Goal: Navigation & Orientation: Find specific page/section

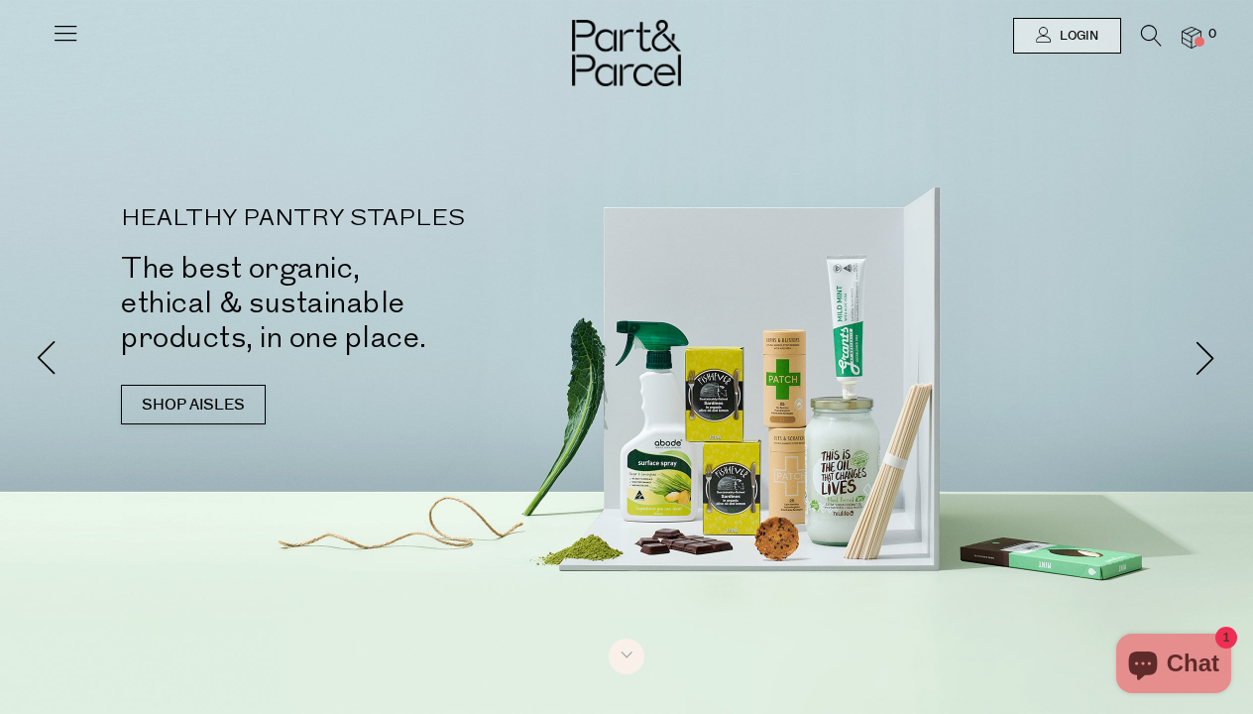
click at [69, 29] on icon at bounding box center [66, 33] width 28 height 28
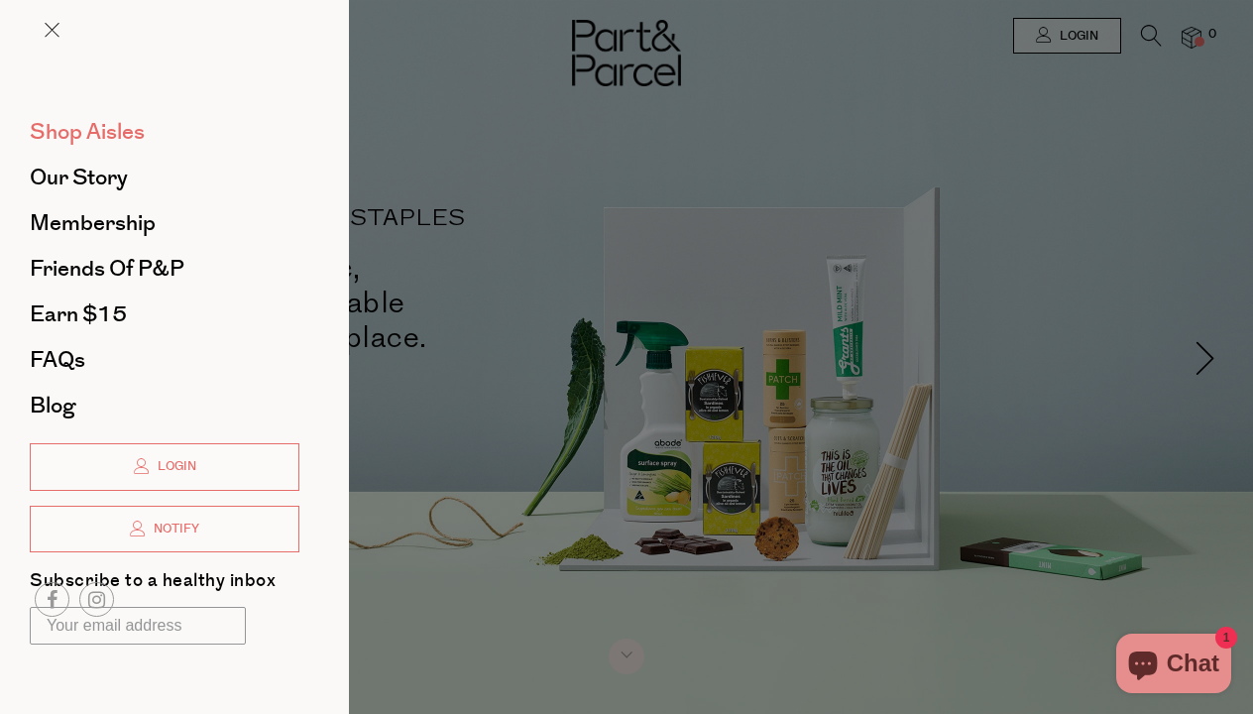
click at [107, 136] on span "Shop Aisles" at bounding box center [87, 132] width 115 height 32
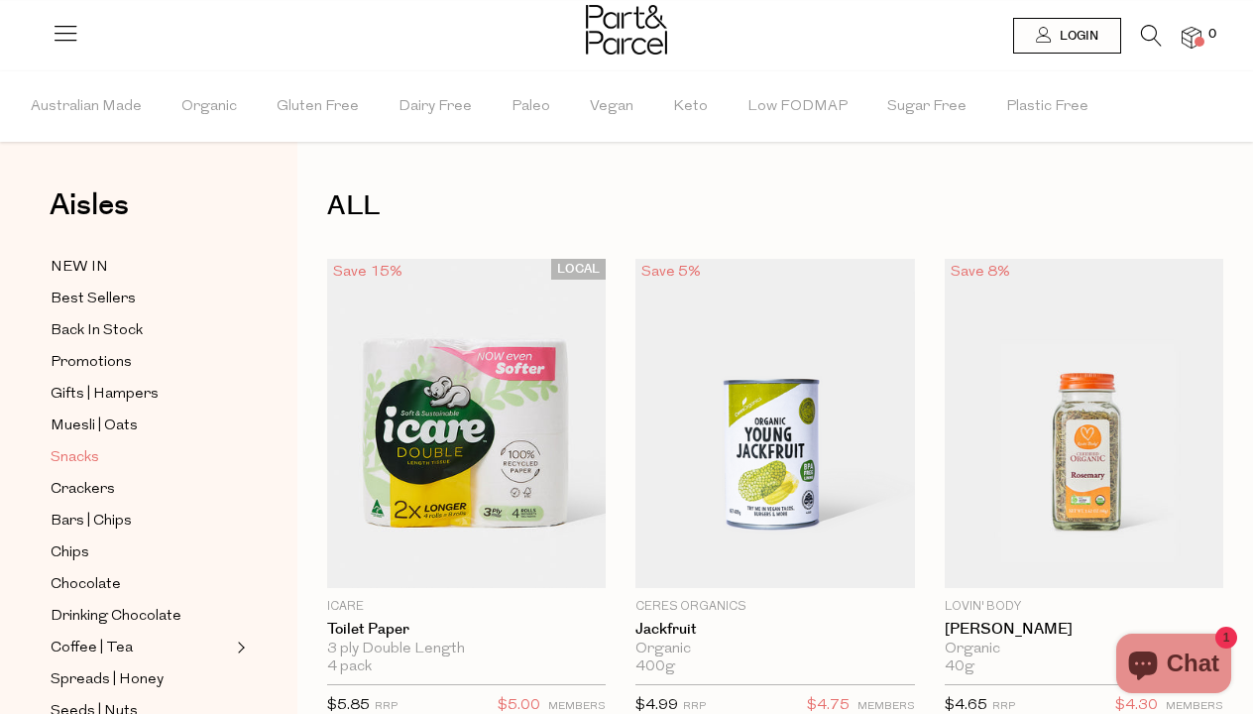
click at [79, 452] on span "Snacks" at bounding box center [75, 458] width 49 height 24
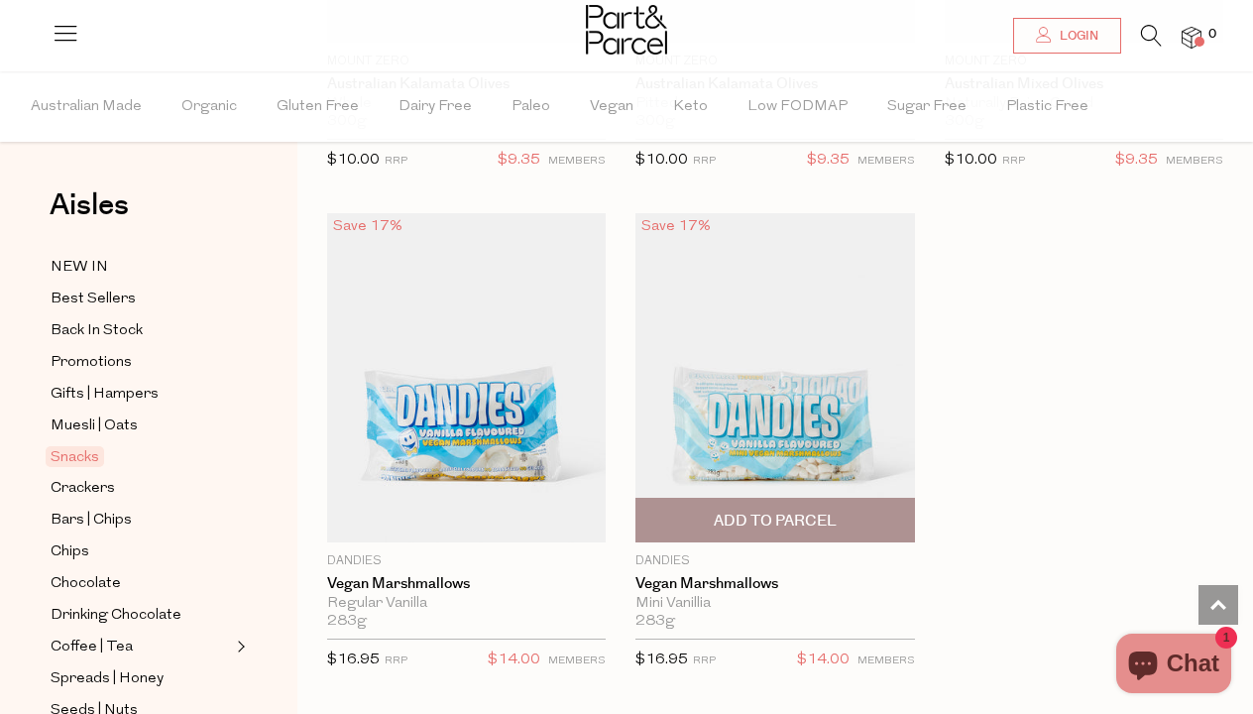
scroll to position [11551, 0]
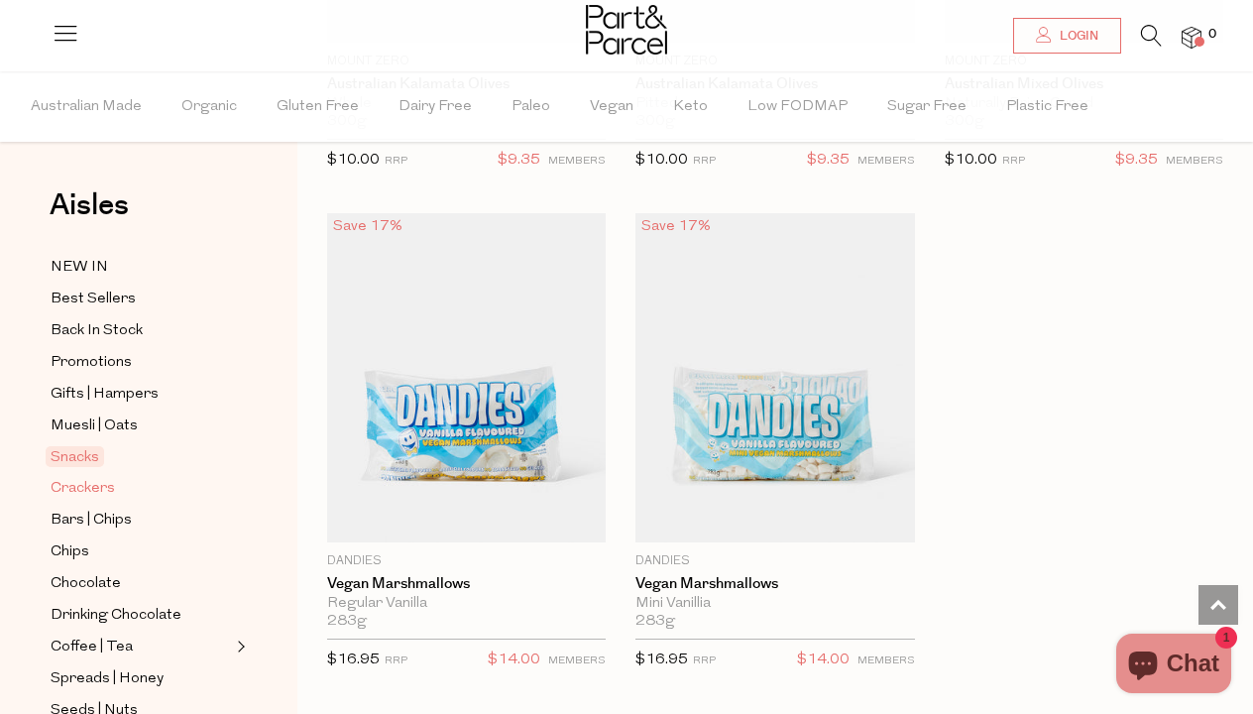
click at [84, 492] on span "Crackers" at bounding box center [83, 489] width 64 height 24
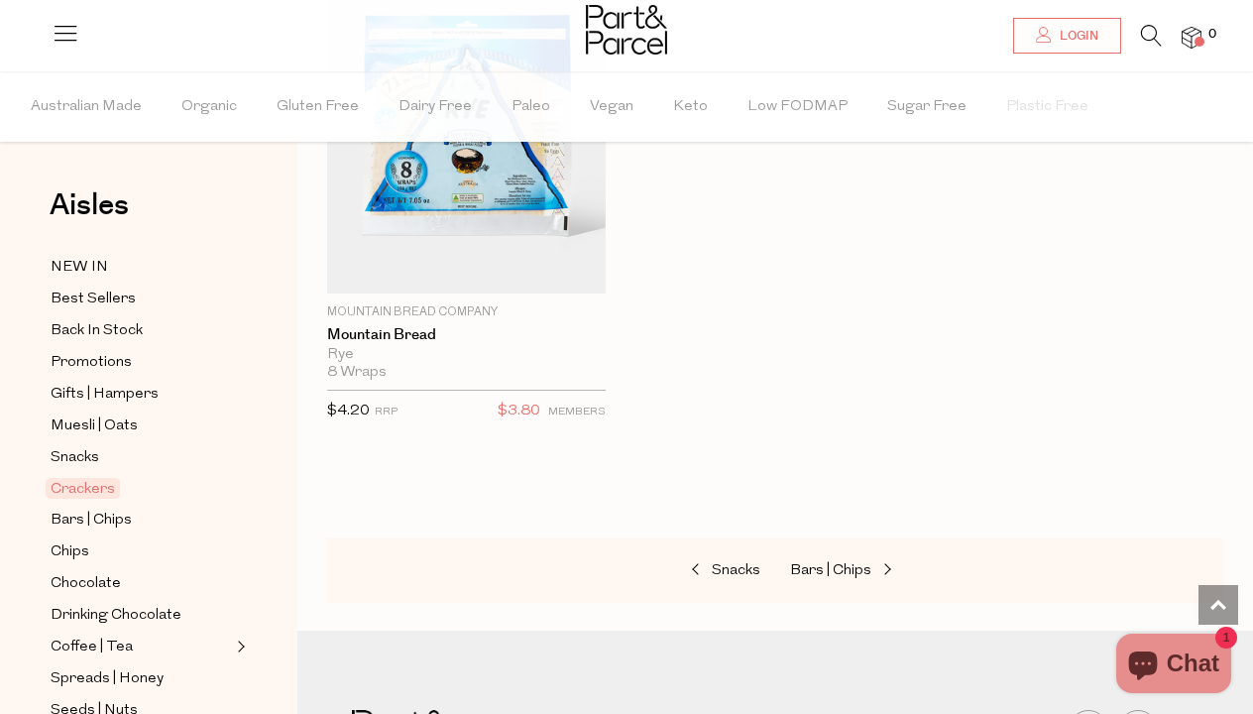
scroll to position [6289, 0]
click at [102, 518] on span "Bars | Chips" at bounding box center [91, 520] width 81 height 24
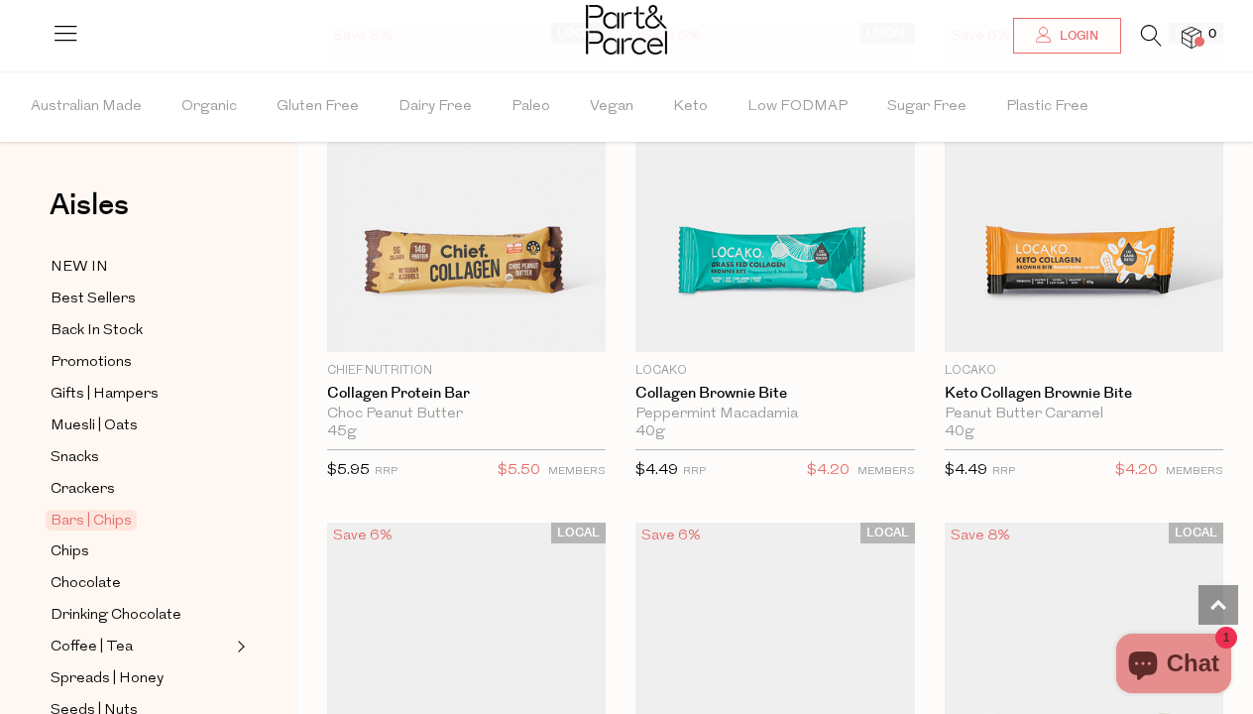
scroll to position [2747, 0]
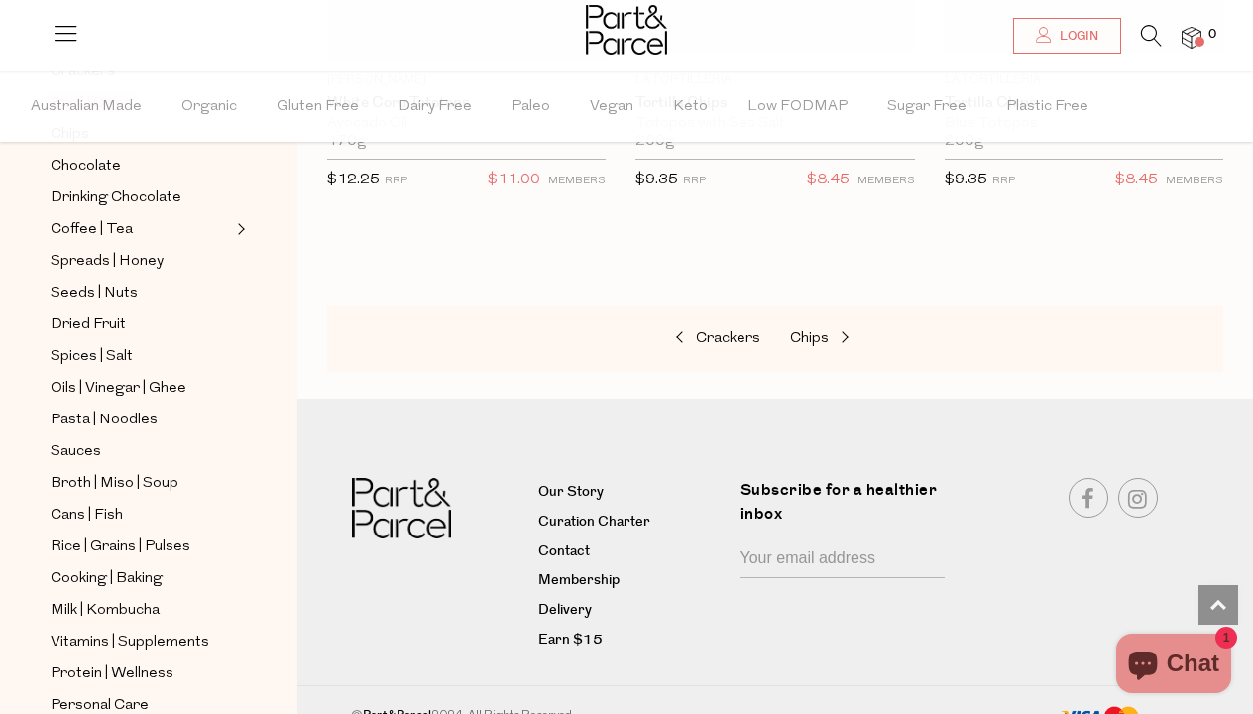
scroll to position [430, 0]
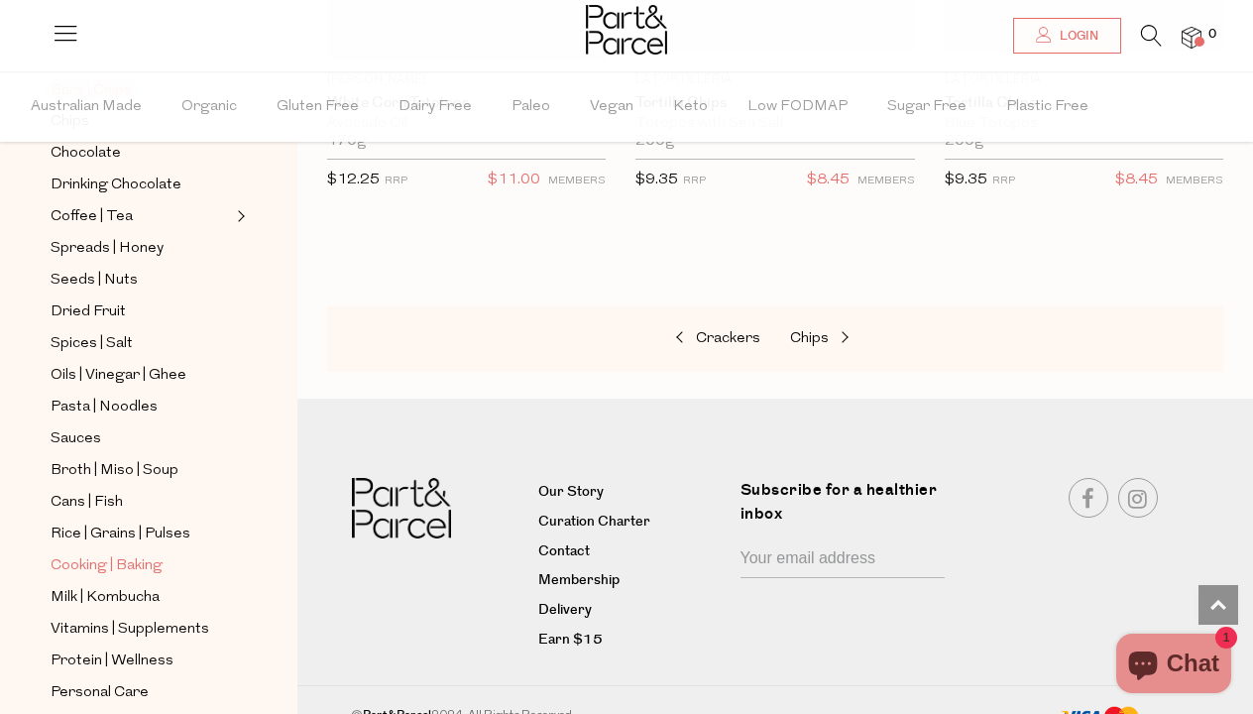
click at [141, 564] on span "Cooking | Baking" at bounding box center [107, 566] width 112 height 24
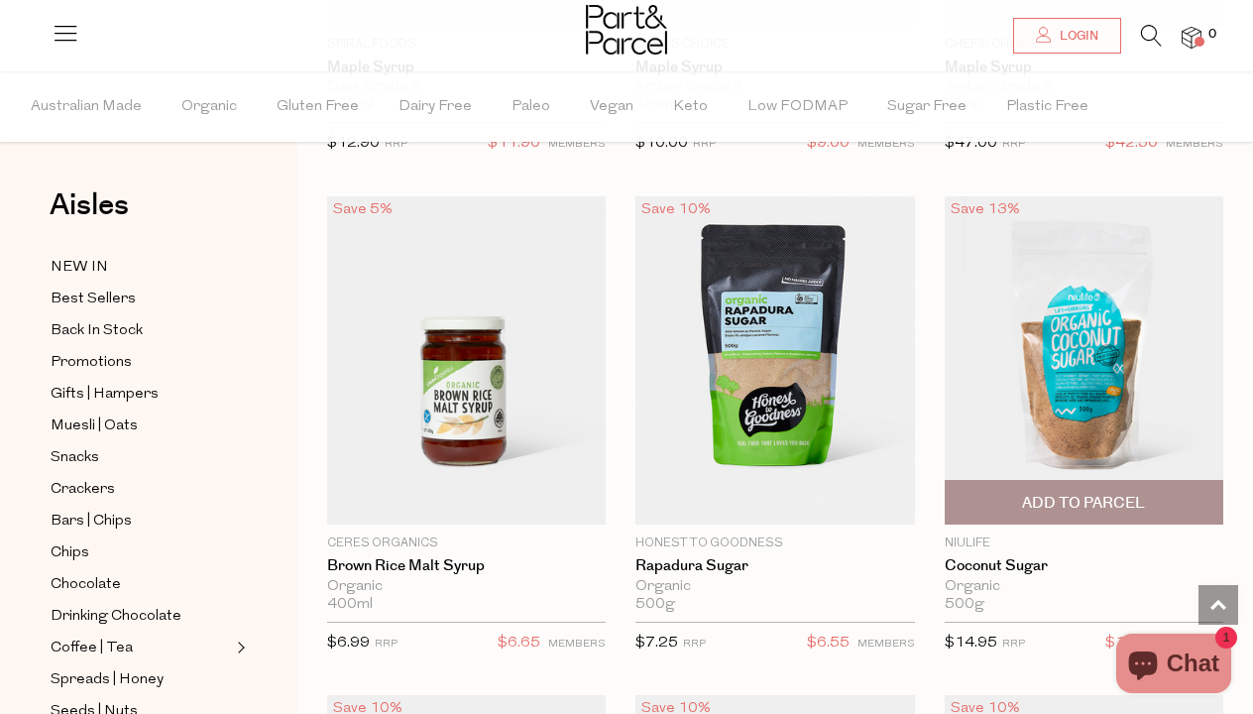
scroll to position [6575, 1]
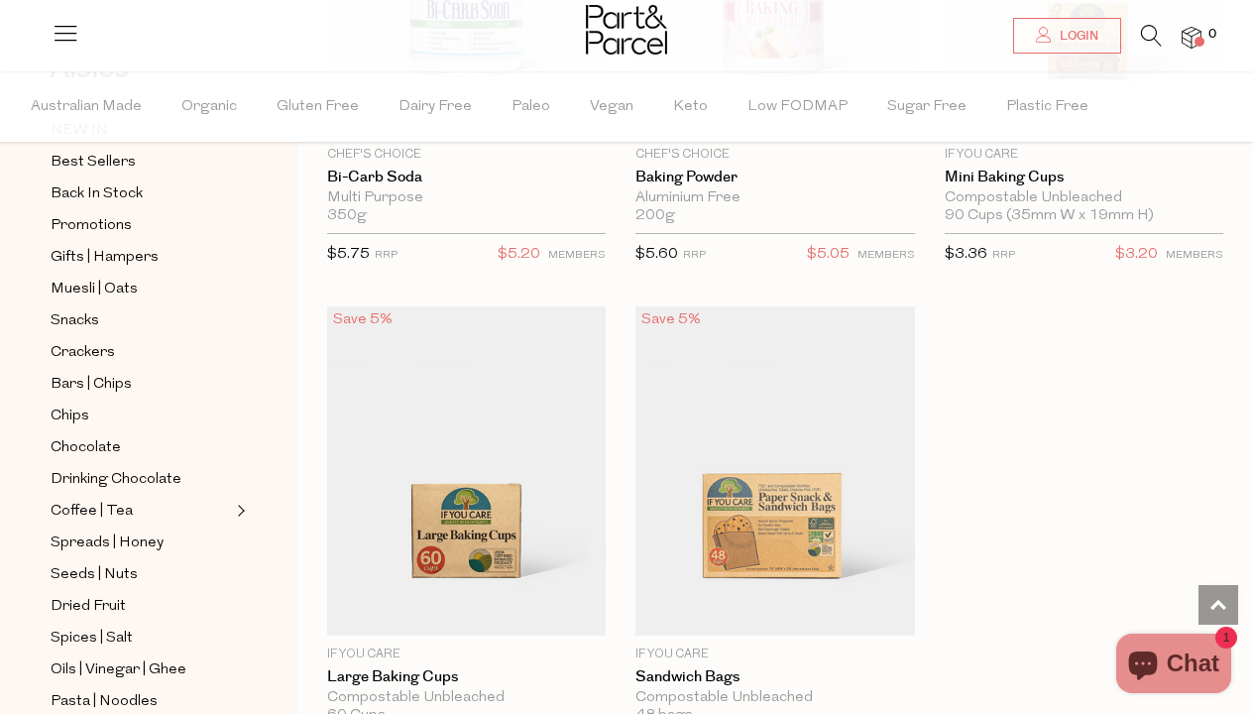
scroll to position [191, 0]
